Goal: Information Seeking & Learning: Check status

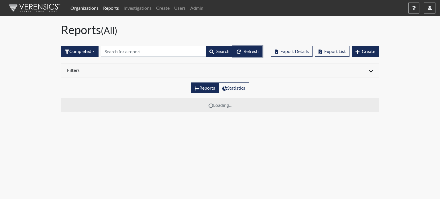
click at [247, 50] on span "Refresh" at bounding box center [251, 50] width 15 height 5
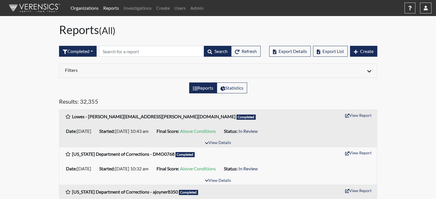
click at [84, 8] on link "Organizations" at bounding box center [84, 7] width 33 height 11
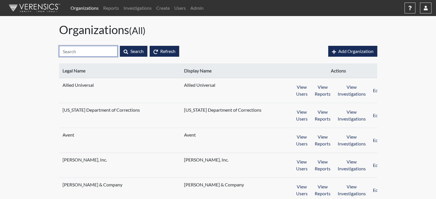
drag, startPoint x: 86, startPoint y: 52, endPoint x: 89, endPoint y: 52, distance: 3.2
click at [87, 52] on input "text" at bounding box center [88, 51] width 58 height 11
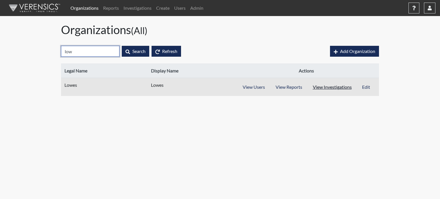
type input "low"
click at [346, 88] on button "View Investigations" at bounding box center [333, 87] width 50 height 11
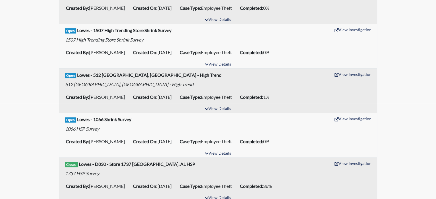
scroll to position [57, 0]
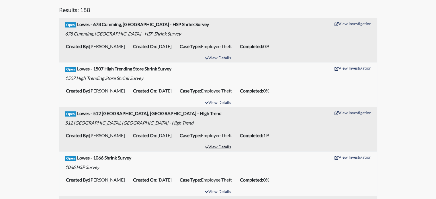
click at [218, 148] on button "View Details" at bounding box center [217, 148] width 31 height 8
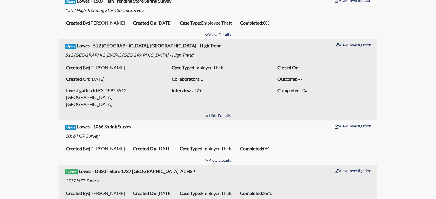
scroll to position [143, 0]
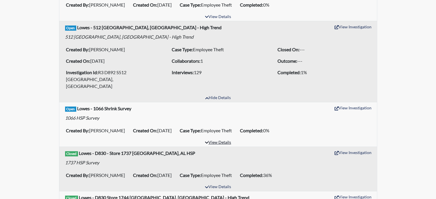
click at [217, 139] on button "View Details" at bounding box center [217, 143] width 31 height 8
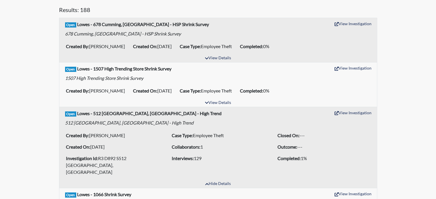
scroll to position [29, 0]
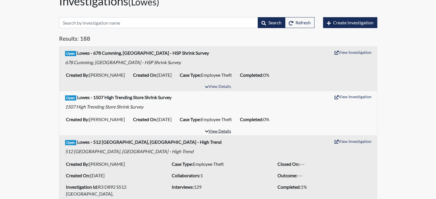
click at [218, 130] on button "View Details" at bounding box center [217, 132] width 31 height 8
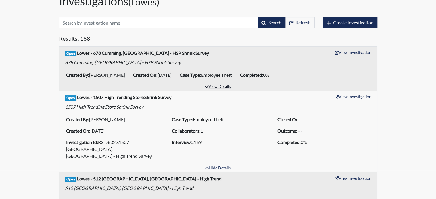
click at [223, 86] on button "View Details" at bounding box center [217, 87] width 31 height 8
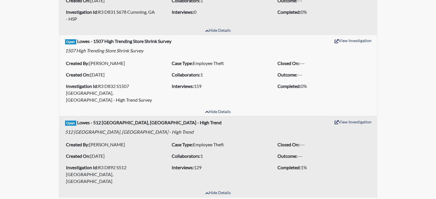
scroll to position [0, 0]
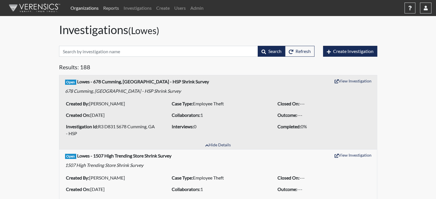
click at [111, 7] on link "Reports" at bounding box center [111, 7] width 20 height 11
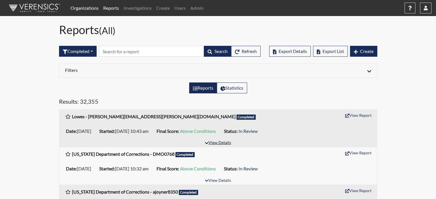
click at [223, 142] on button "View Details" at bounding box center [217, 143] width 31 height 8
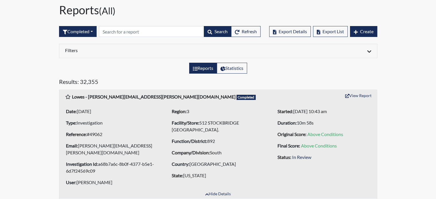
scroll to position [29, 0]
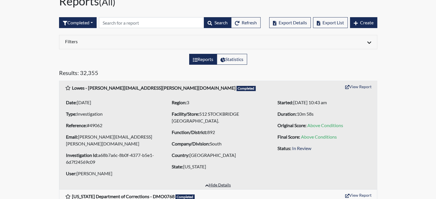
click at [222, 182] on button "Hide Details" at bounding box center [218, 186] width 31 height 8
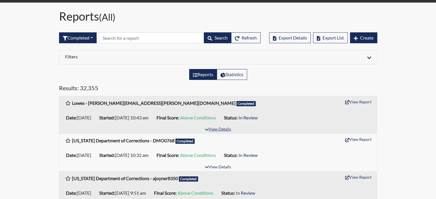
scroll to position [0, 0]
